Goal: Navigation & Orientation: Understand site structure

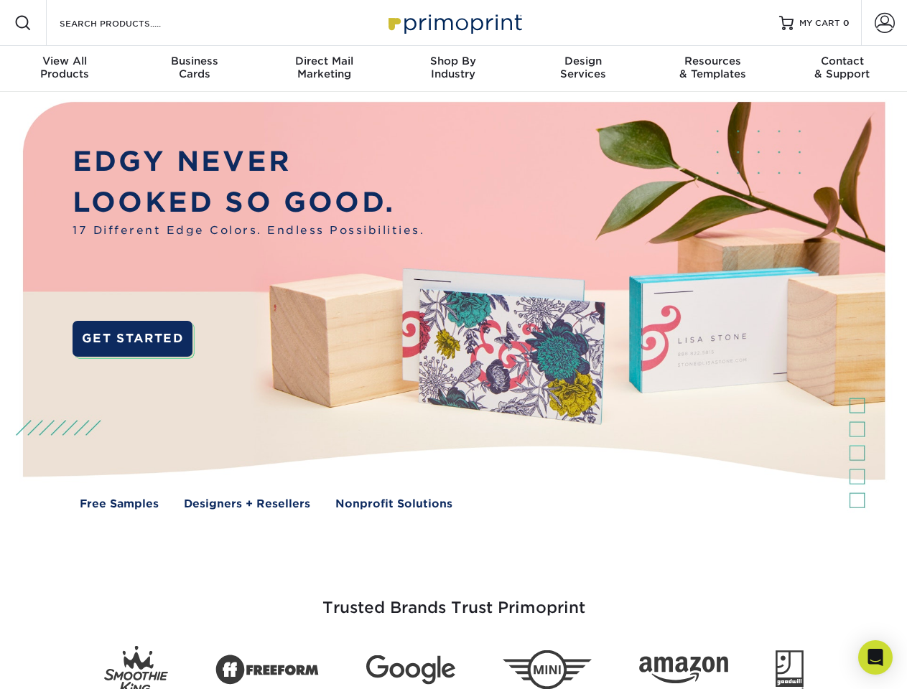
click at [453, 345] on img at bounding box center [453, 316] width 898 height 449
click at [23, 23] on span at bounding box center [22, 22] width 17 height 17
click at [884, 23] on span at bounding box center [885, 23] width 20 height 20
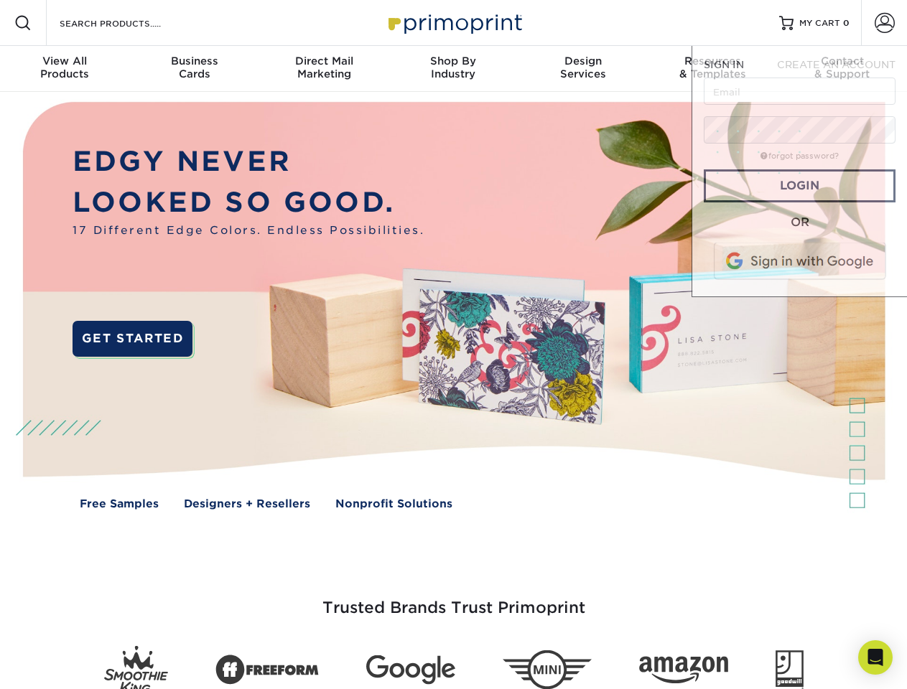
click at [65, 69] on div "View All Products" at bounding box center [64, 68] width 129 height 26
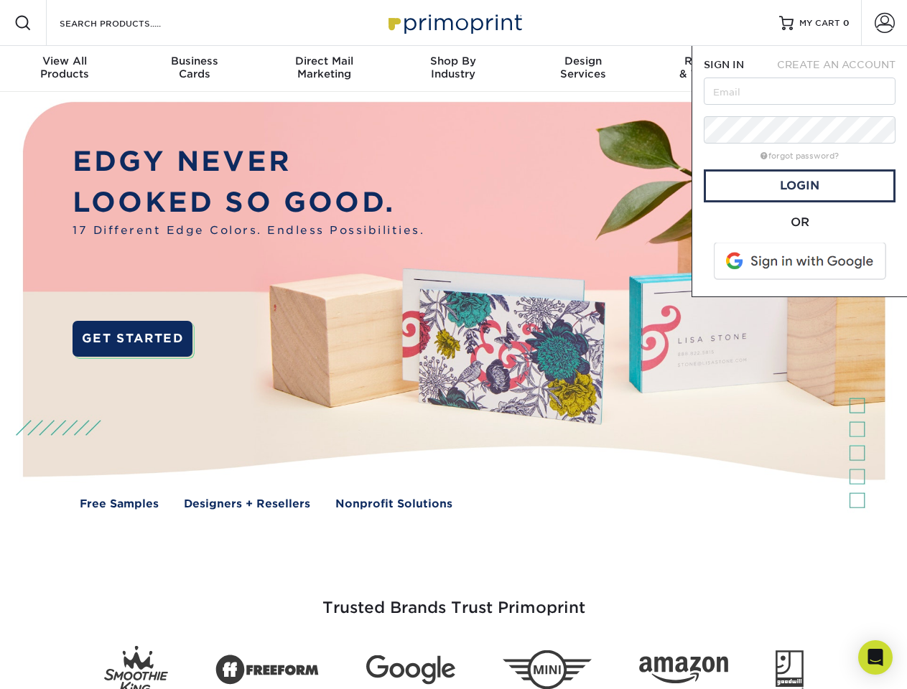
click at [194, 69] on div "Business Cards" at bounding box center [193, 68] width 129 height 26
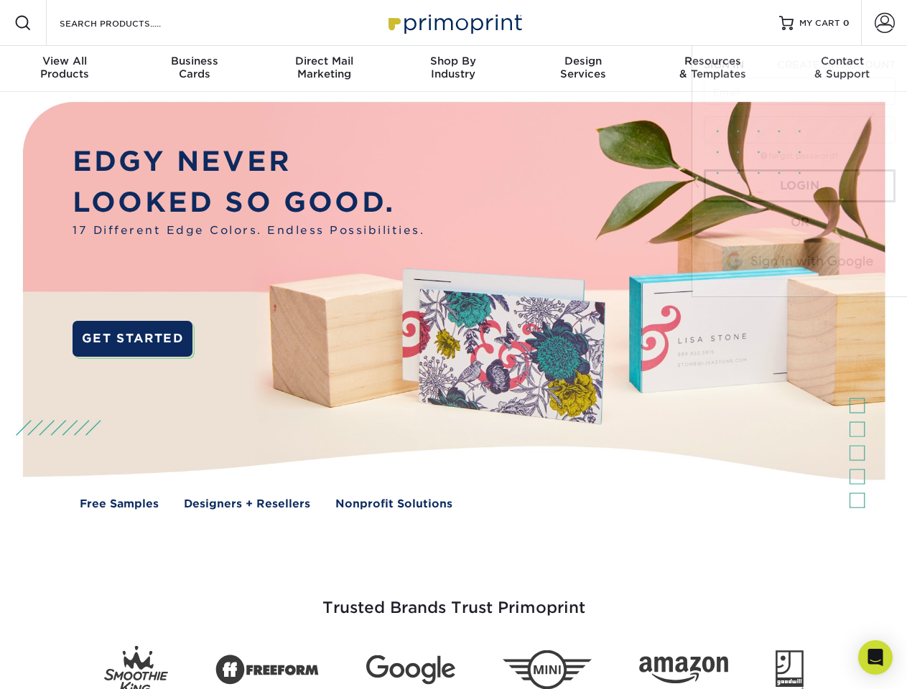
click at [324, 69] on div "Direct Mail Marketing" at bounding box center [323, 68] width 129 height 26
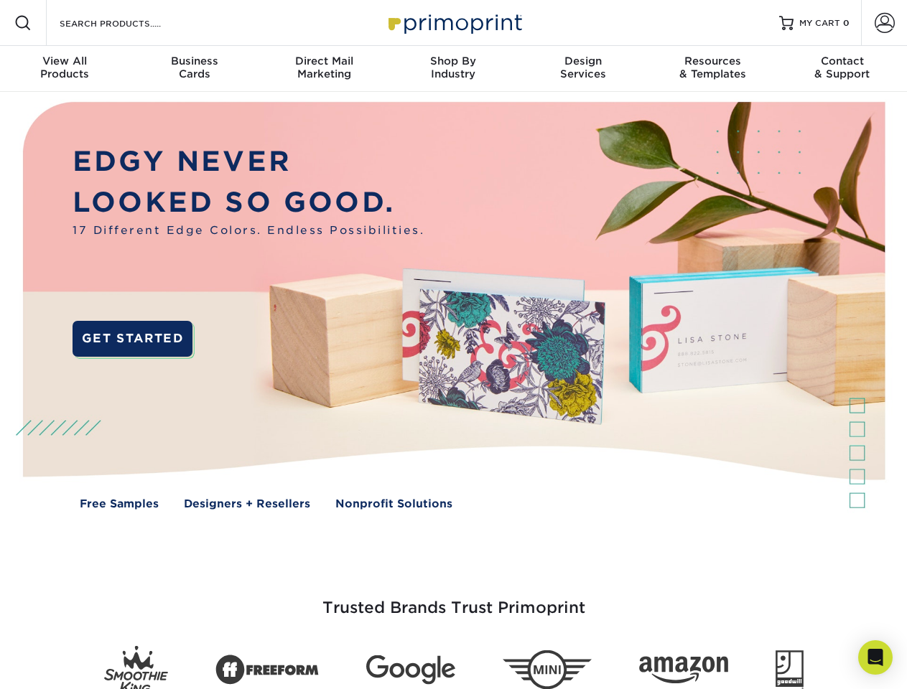
click at [453, 69] on div "Shop By Industry" at bounding box center [453, 68] width 129 height 26
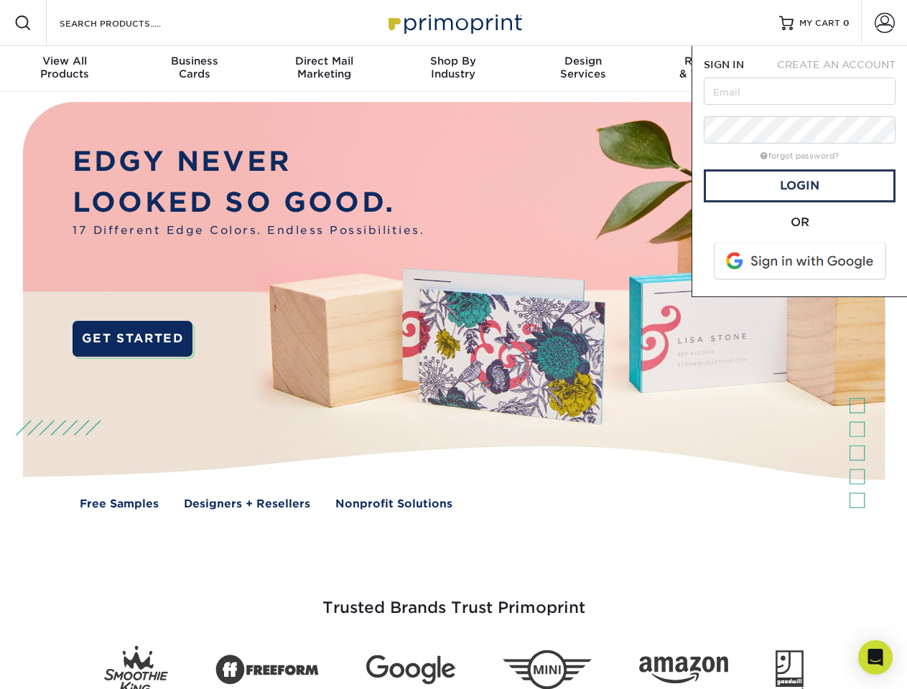
click at [583, 69] on div "Design Services" at bounding box center [583, 68] width 129 height 26
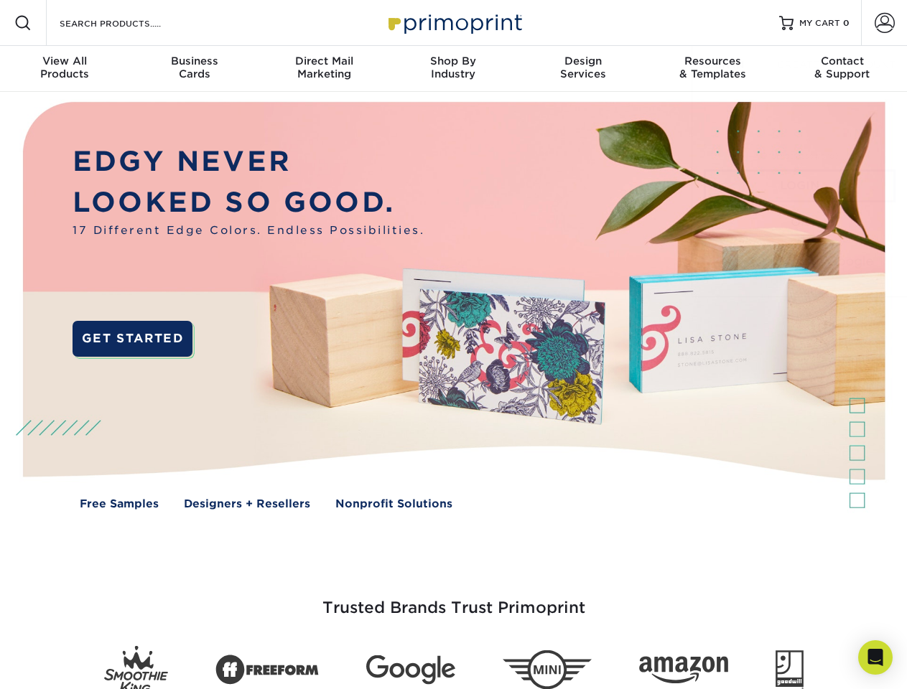
click at [712, 69] on span "SIGN IN" at bounding box center [724, 64] width 40 height 11
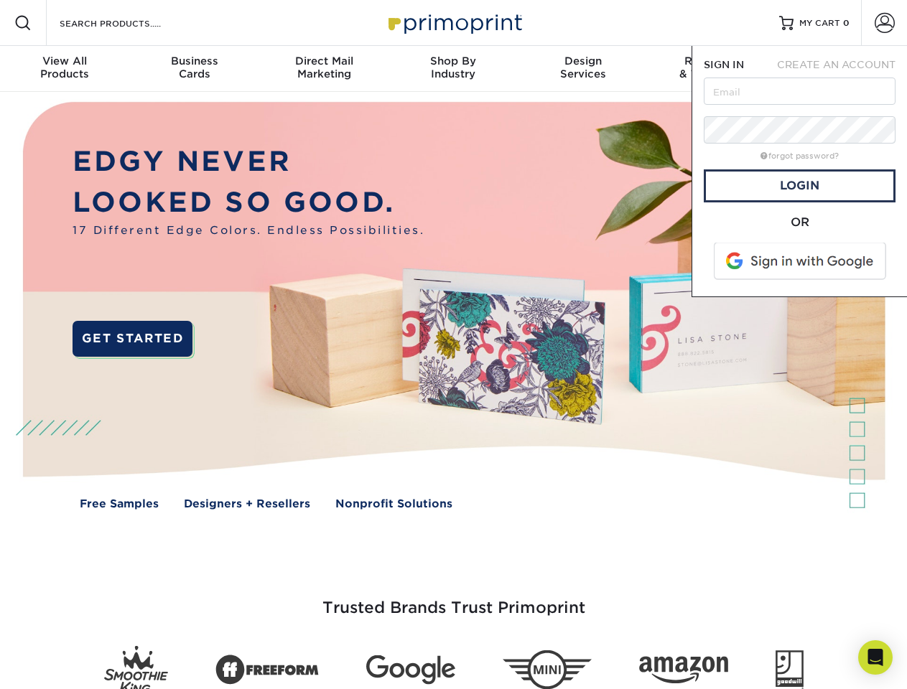
click at [842, 69] on div "Contact & Support" at bounding box center [842, 68] width 129 height 26
